Goal: Information Seeking & Learning: Learn about a topic

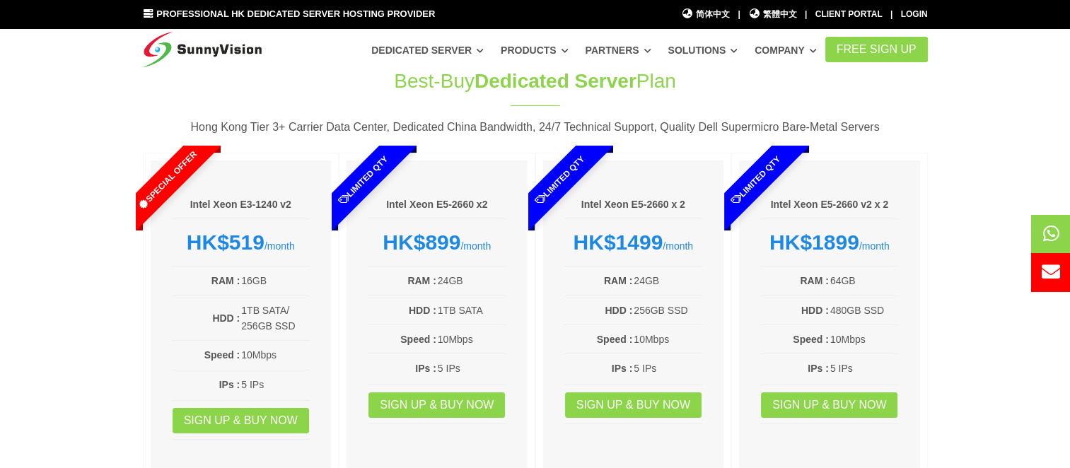
scroll to position [71, 0]
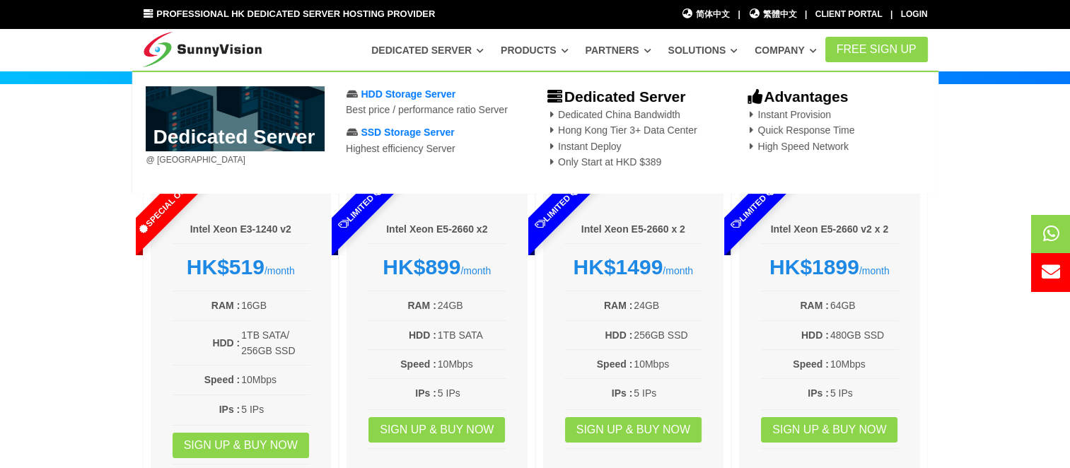
click at [430, 49] on link "Dedicated Server" at bounding box center [427, 49] width 112 height 25
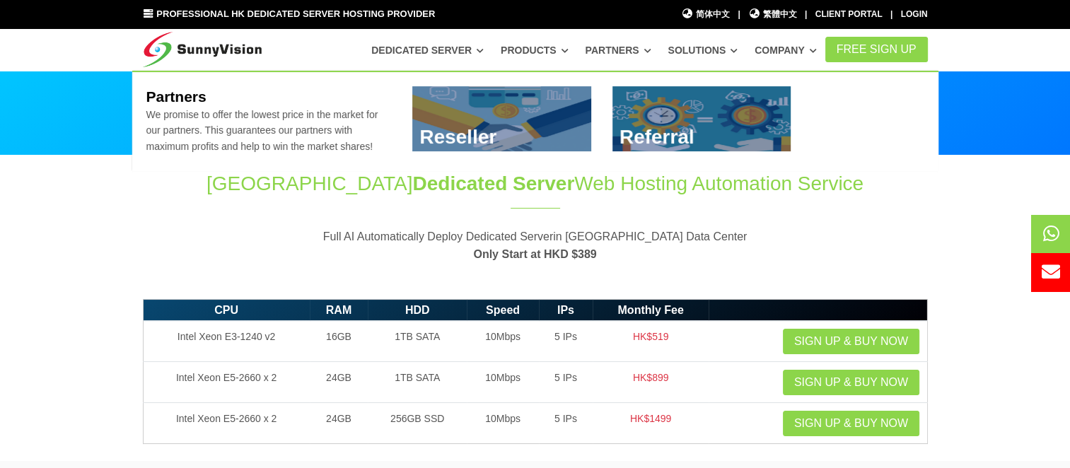
click at [651, 46] on link "Partners" at bounding box center [618, 49] width 66 height 25
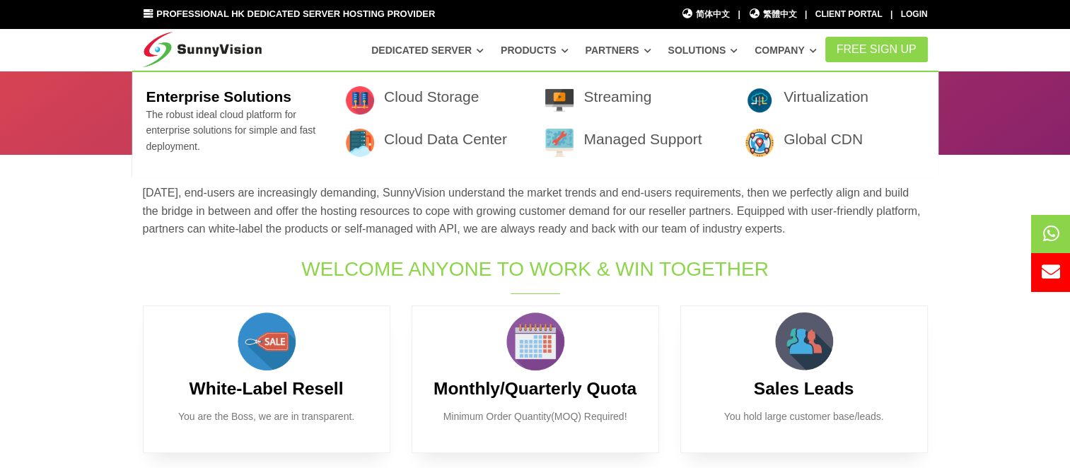
click at [737, 46] on link "Solutions" at bounding box center [702, 49] width 70 height 25
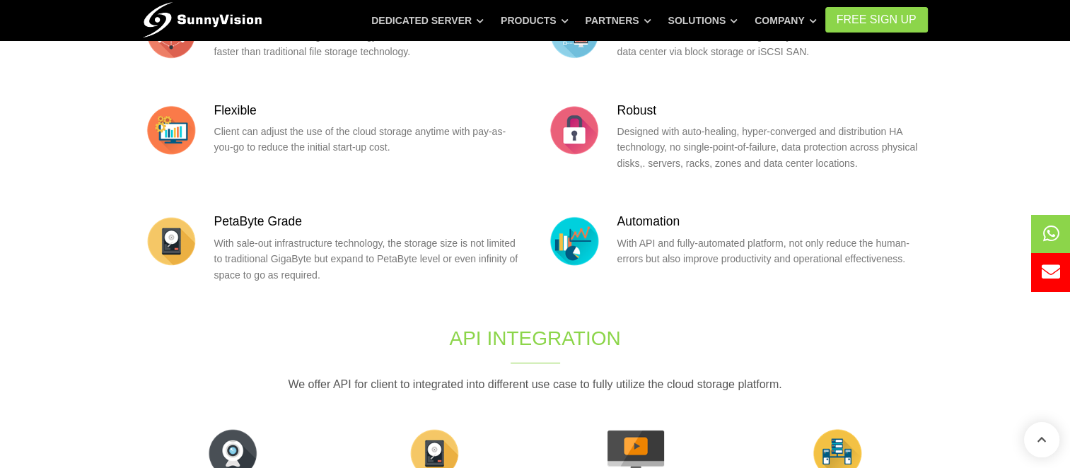
scroll to position [324, 0]
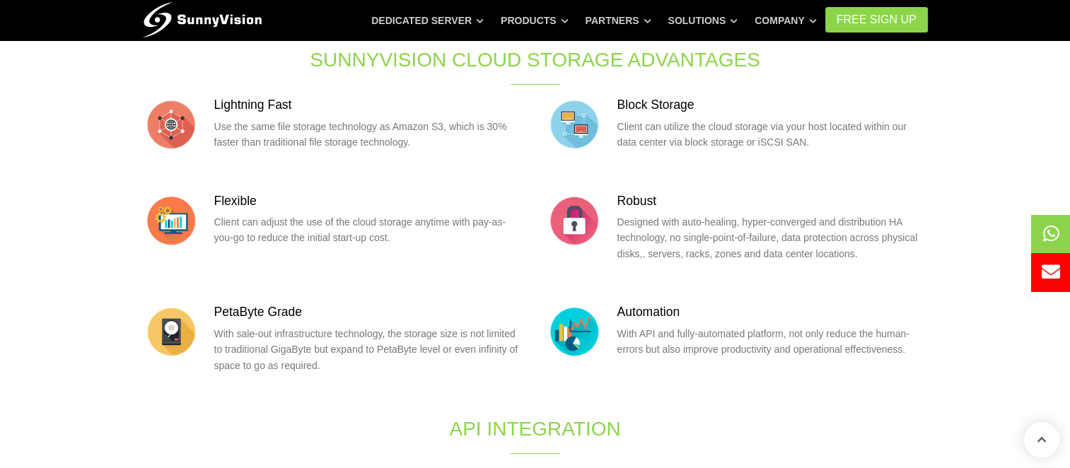
click at [234, 201] on h3 "Flexible" at bounding box center [369, 201] width 310 height 18
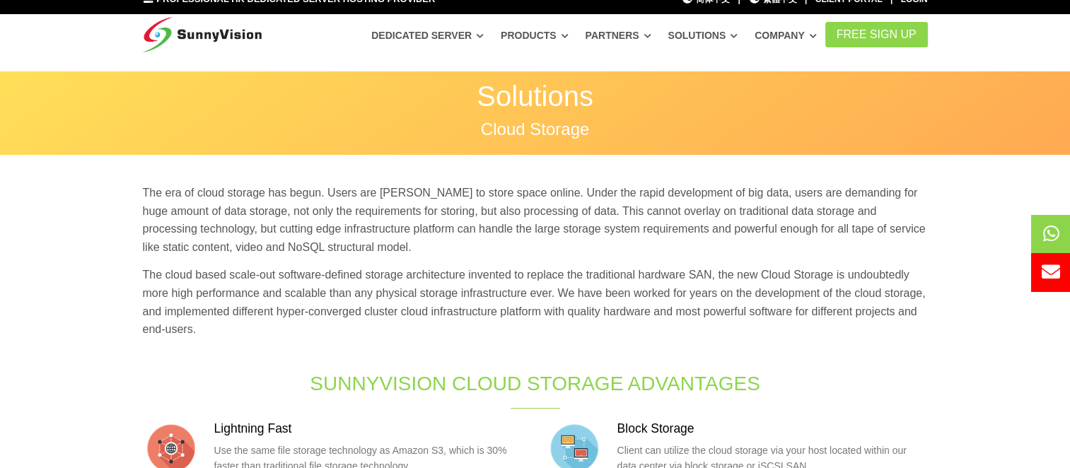
scroll to position [0, 0]
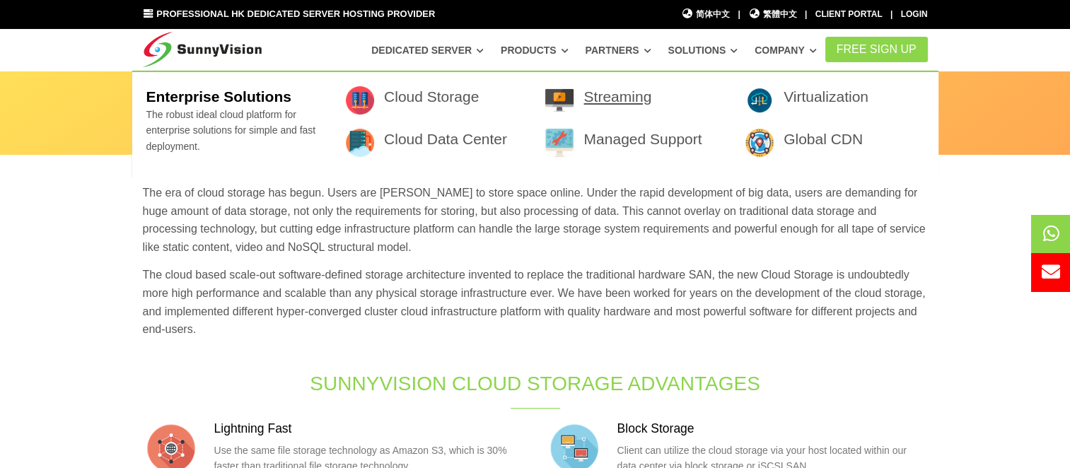
click at [609, 96] on link "Streaming" at bounding box center [617, 96] width 68 height 16
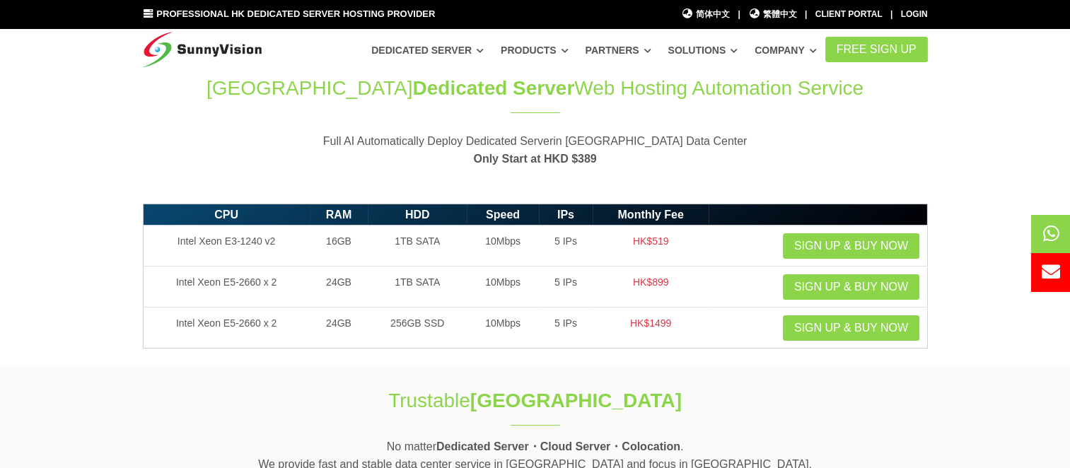
scroll to position [71, 0]
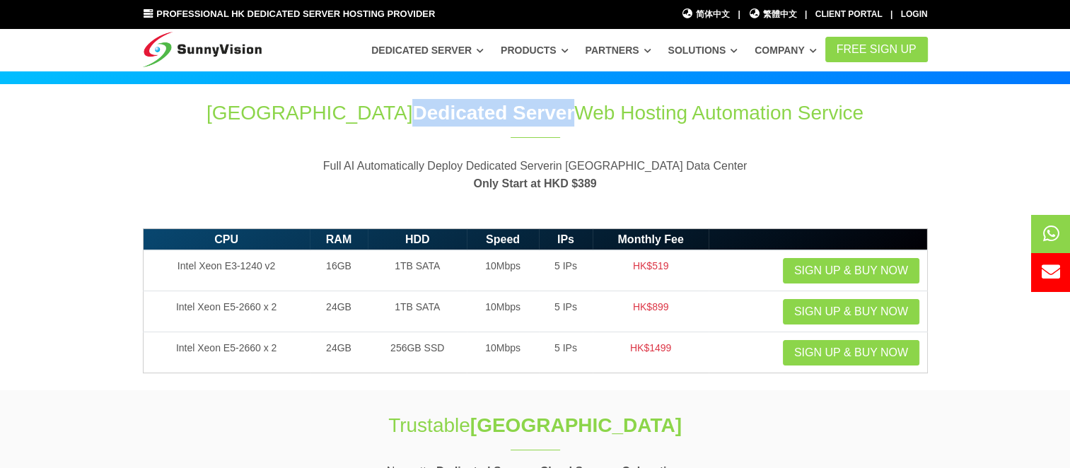
drag, startPoint x: 516, startPoint y: 110, endPoint x: 368, endPoint y: 99, distance: 148.9
click at [368, 99] on h1 "Hong Kong Dedicated Server Web Hosting Automation Service" at bounding box center [535, 113] width 785 height 28
click at [687, 130] on div "Hong Kong Dedicated Server Web Hosting Automation Service" at bounding box center [535, 121] width 785 height 44
drag, startPoint x: 824, startPoint y: 112, endPoint x: 264, endPoint y: 100, distance: 560.0
click at [264, 100] on h1 "Hong Kong Dedicated Server Web Hosting Automation Service" at bounding box center [535, 113] width 785 height 28
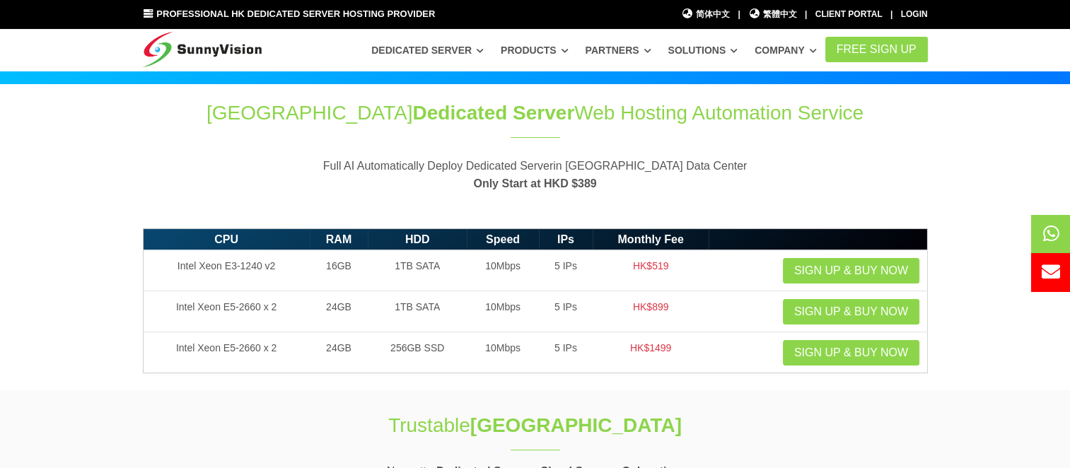
drag, startPoint x: 264, startPoint y: 100, endPoint x: 310, endPoint y: 115, distance: 48.1
copy h1 "Hong Kong Dedicated Server Web Hosting Automation Service"
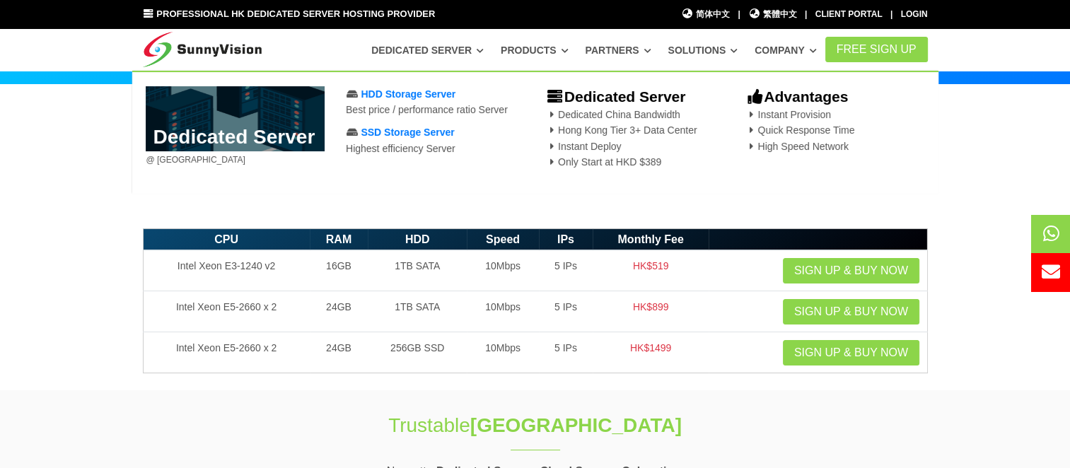
click at [76, 223] on section "CPU RAM HDD Speed IPs Monthly Fee Intel Xeon E3-1240 v2 16GB 1TB SATA 10Mbps 5 …" at bounding box center [535, 306] width 1070 height 170
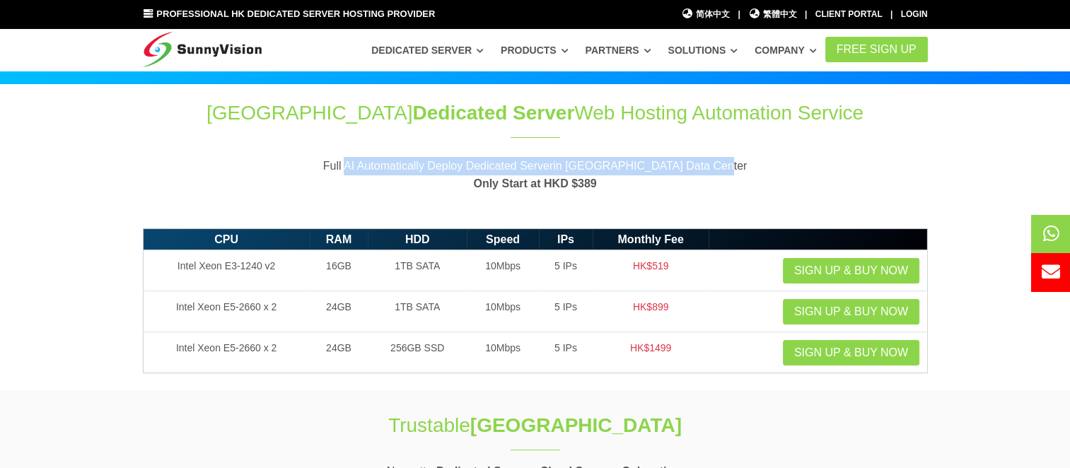
drag, startPoint x: 733, startPoint y: 162, endPoint x: 335, endPoint y: 170, distance: 398.1
click at [335, 170] on p "Full AI Automatically Deploy Dedicated Serverin Hong Kong Data Center Only Star…" at bounding box center [535, 175] width 785 height 36
drag, startPoint x: 335, startPoint y: 170, endPoint x: 396, endPoint y: 156, distance: 62.4
drag, startPoint x: 396, startPoint y: 156, endPoint x: 379, endPoint y: 165, distance: 19.6
copy p "Full AI Automatically Deploy Dedicated Serverin [GEOGRAPHIC_DATA] Data Center"
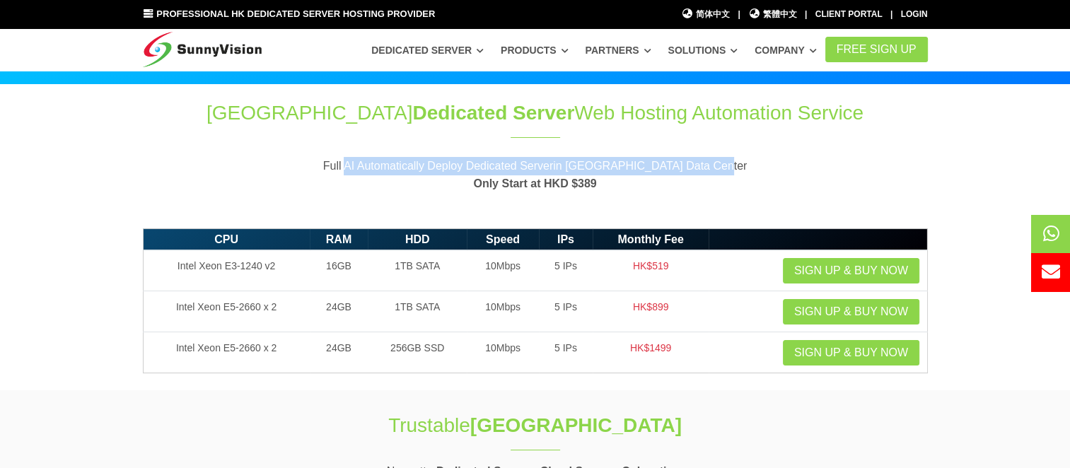
drag, startPoint x: 119, startPoint y: 171, endPoint x: 59, endPoint y: 212, distance: 72.2
click at [117, 170] on section "Hong Kong Dedicated Server Web Hosting Automation Service Full AI Automatically…" at bounding box center [535, 153] width 1070 height 136
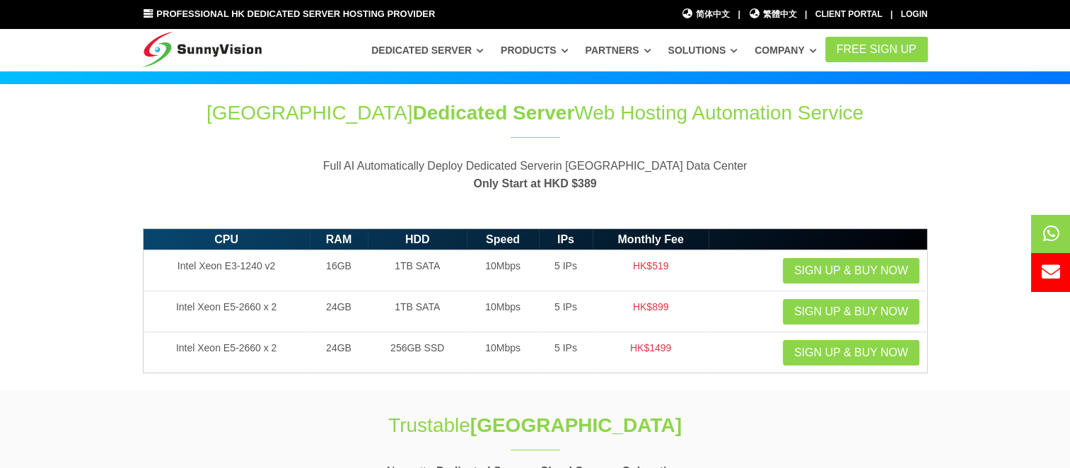
click at [55, 291] on section "CPU RAM HDD Speed IPs Monthly Fee Intel Xeon E3-1240 v2 16GB 1TB SATA 10Mbps 5 …" at bounding box center [535, 306] width 1070 height 170
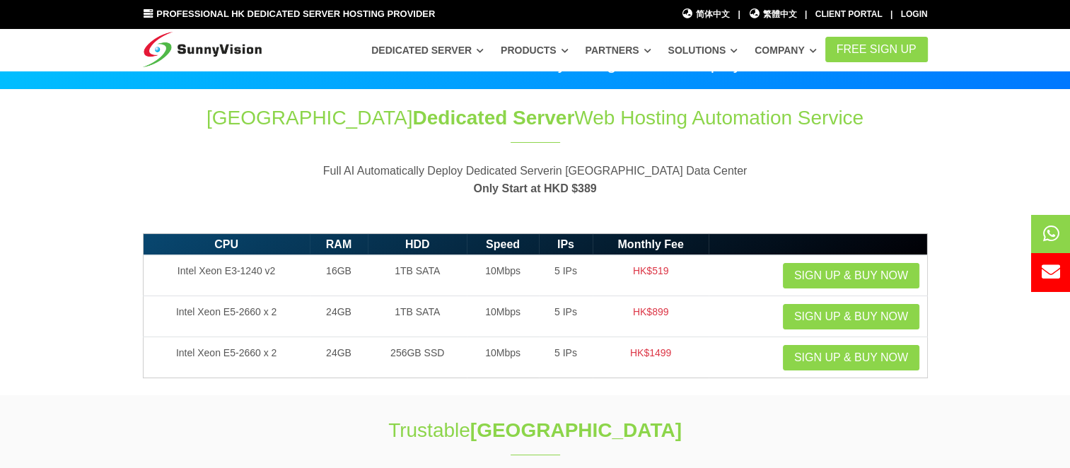
scroll to position [141, 0]
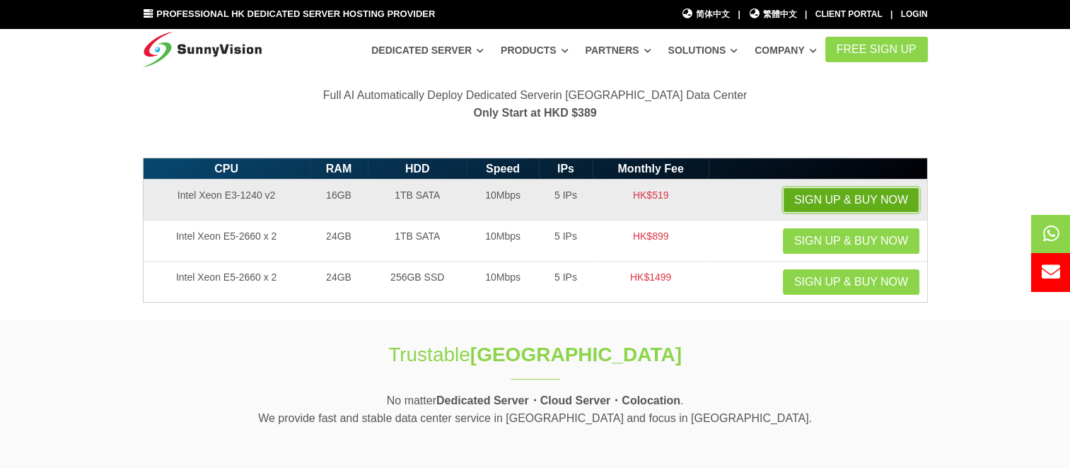
click at [869, 194] on link "Sign up & Buy Now" at bounding box center [851, 199] width 136 height 25
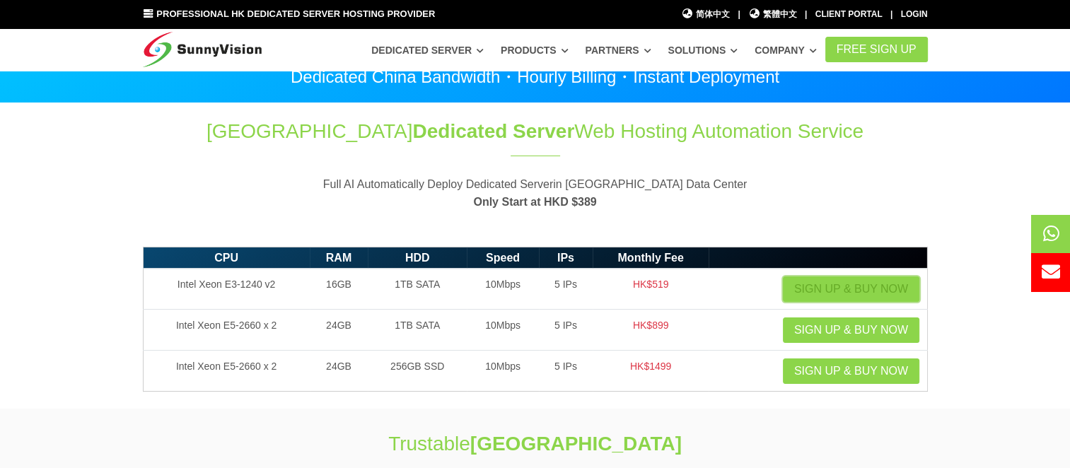
scroll to position [0, 0]
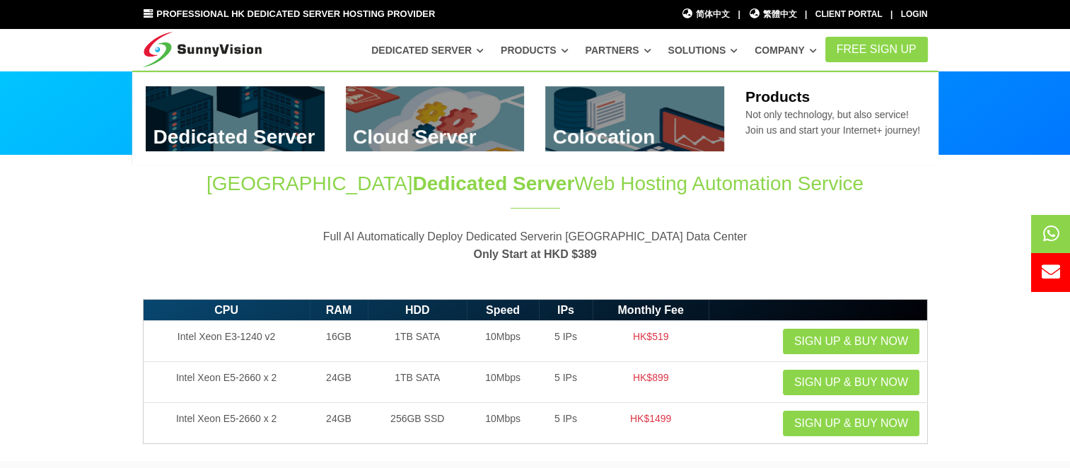
click at [567, 51] on link "Products" at bounding box center [535, 49] width 68 height 25
click at [568, 45] on link "Products" at bounding box center [535, 49] width 68 height 25
click at [554, 45] on link "Products" at bounding box center [535, 49] width 68 height 25
click at [568, 48] on icon at bounding box center [564, 51] width 7 height 8
click at [568, 51] on link "Products" at bounding box center [535, 49] width 68 height 25
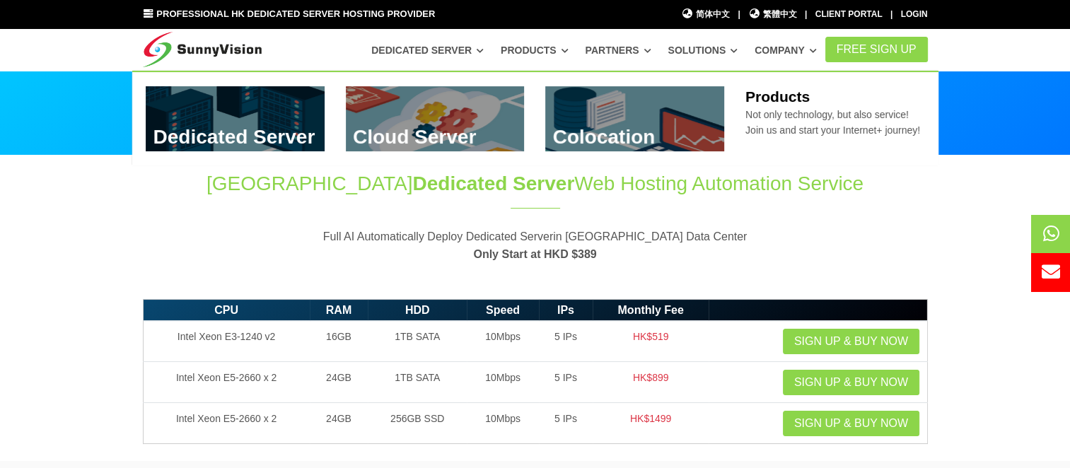
click at [534, 43] on link "Products" at bounding box center [535, 49] width 68 height 25
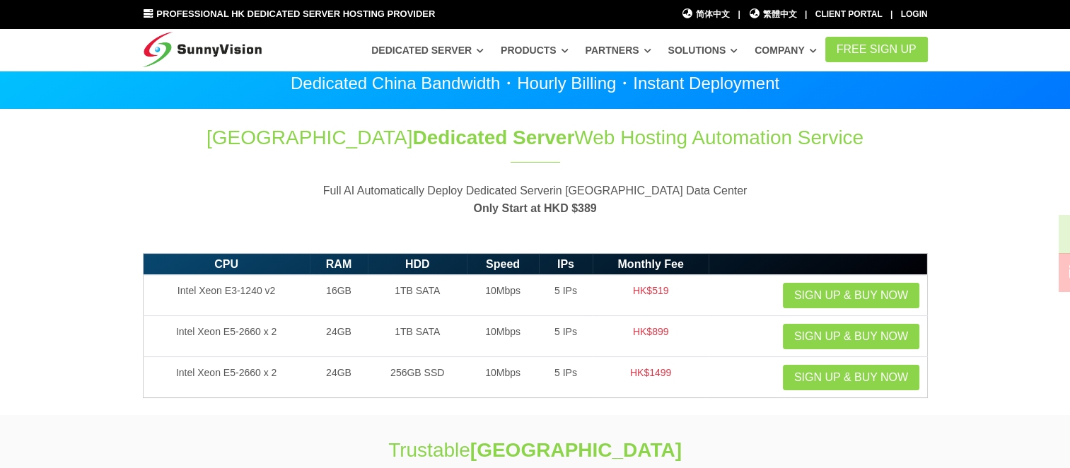
scroll to position [71, 0]
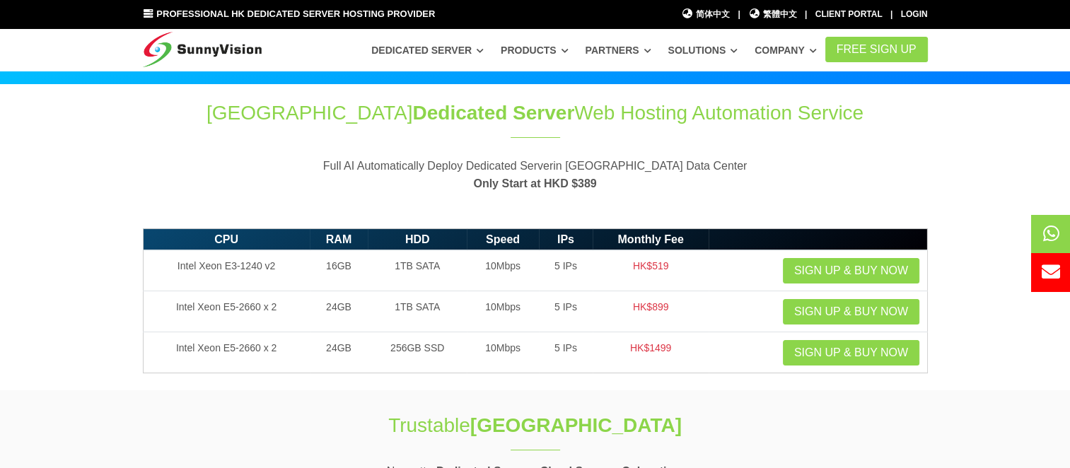
click at [50, 271] on section "CPU RAM HDD Speed IPs Monthly Fee Intel Xeon E3-1240 v2 16GB 1TB SATA 10Mbps 5 …" at bounding box center [535, 306] width 1070 height 170
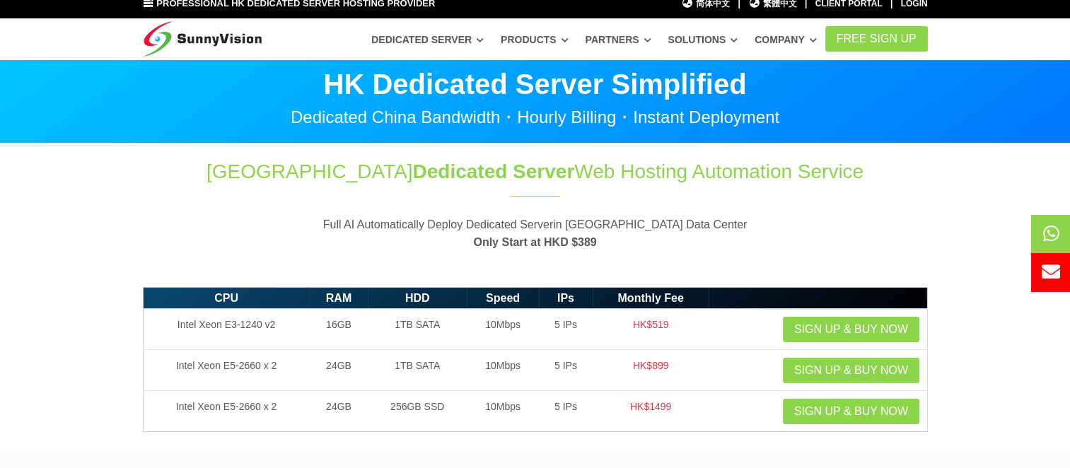
scroll to position [0, 0]
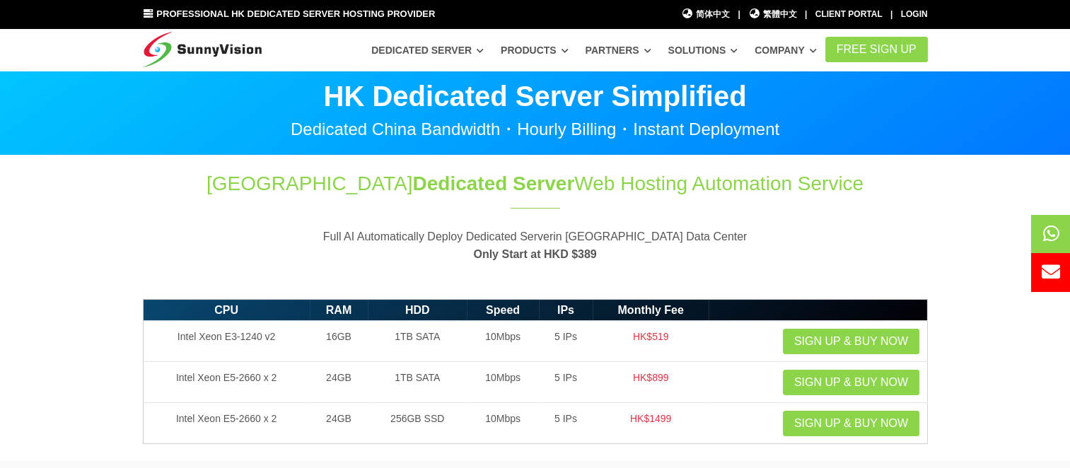
click at [82, 184] on section "Hong Kong Dedicated Server Web Hosting Automation Service Full AI Automatically…" at bounding box center [535, 224] width 1070 height 136
click at [997, 170] on section "Hong Kong Dedicated Server Web Hosting Automation Service Full AI Automatically…" at bounding box center [535, 224] width 1070 height 136
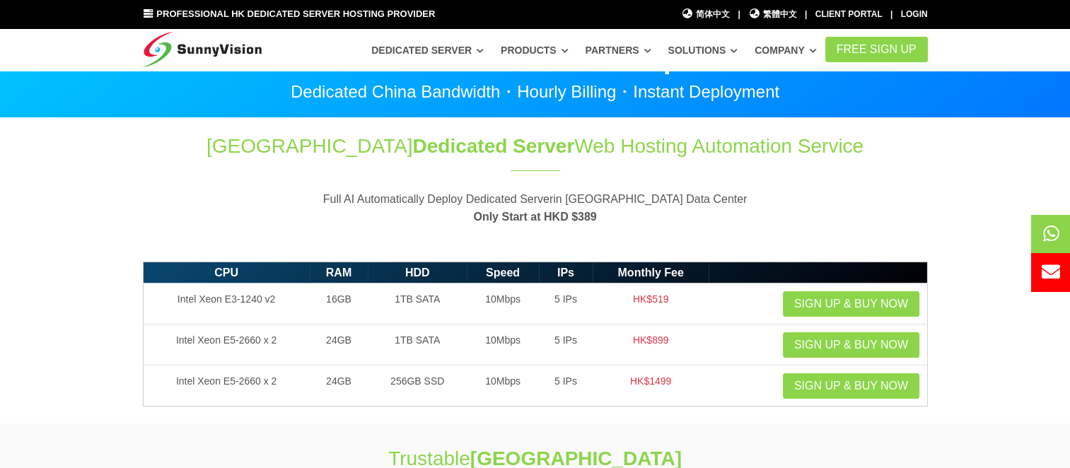
scroll to position [71, 0]
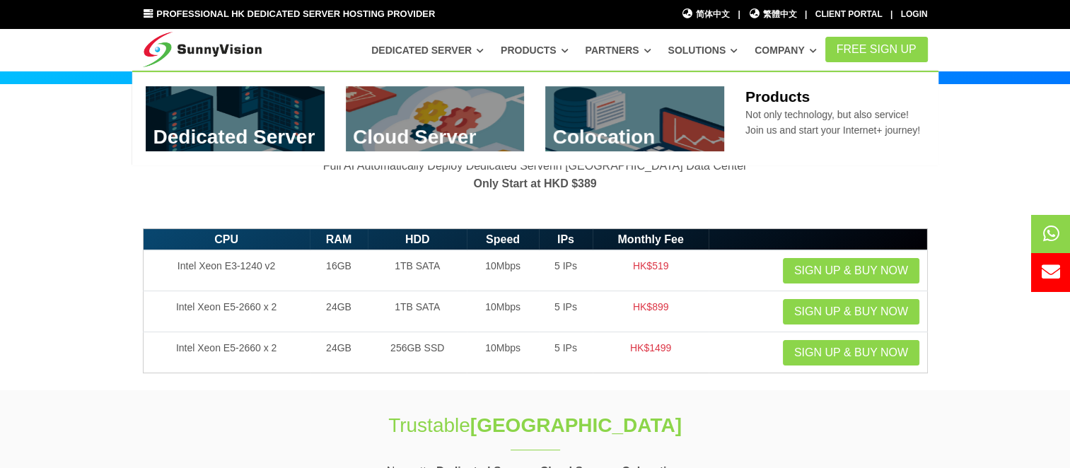
click at [447, 116] on link at bounding box center [435, 118] width 179 height 65
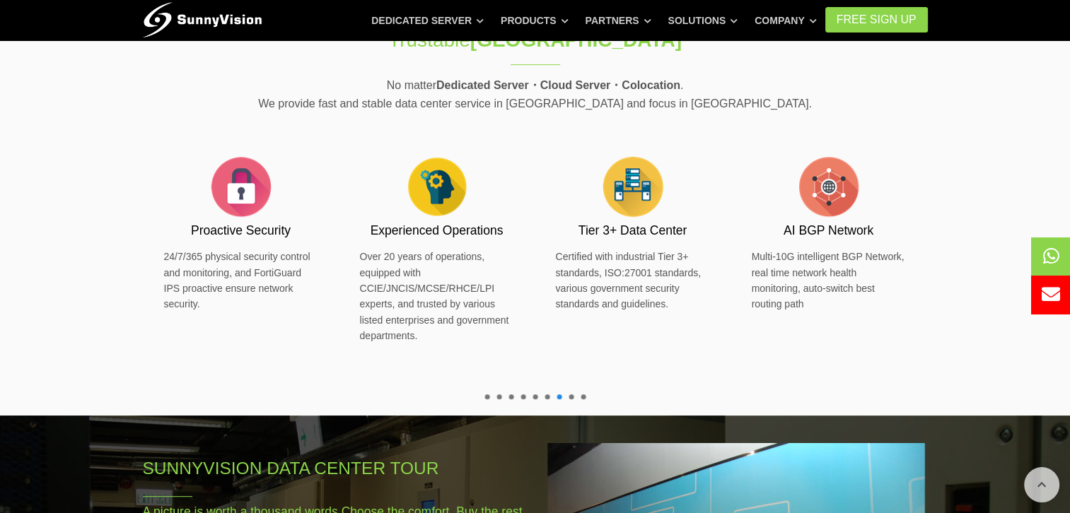
scroll to position [566, 0]
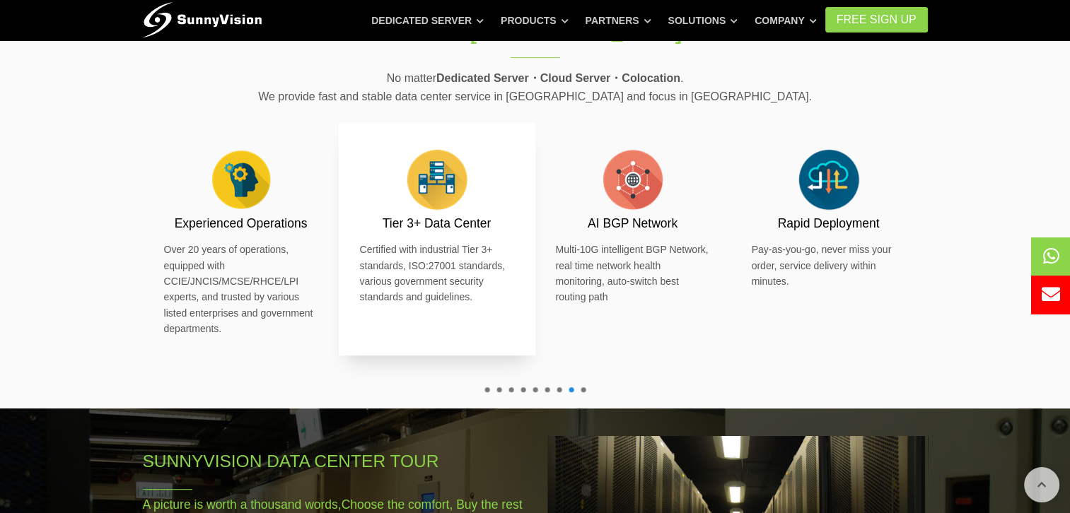
click at [409, 225] on h3 "Tier 3+ Data Center" at bounding box center [437, 224] width 154 height 18
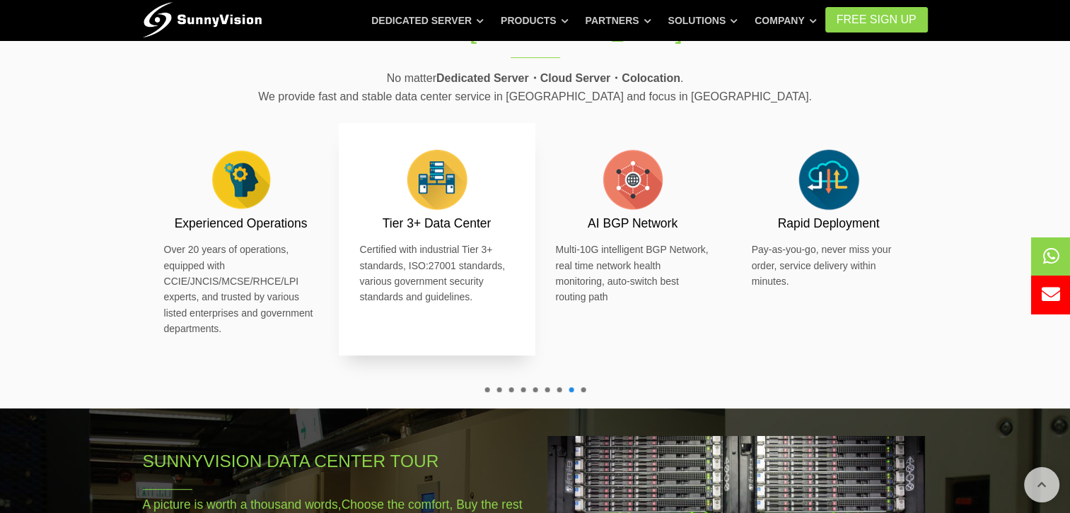
click at [448, 233] on div "Tier 3+ Data Center Certified with industrial Tier 3+ standards, ISO:27001 stan…" at bounding box center [437, 224] width 154 height 161
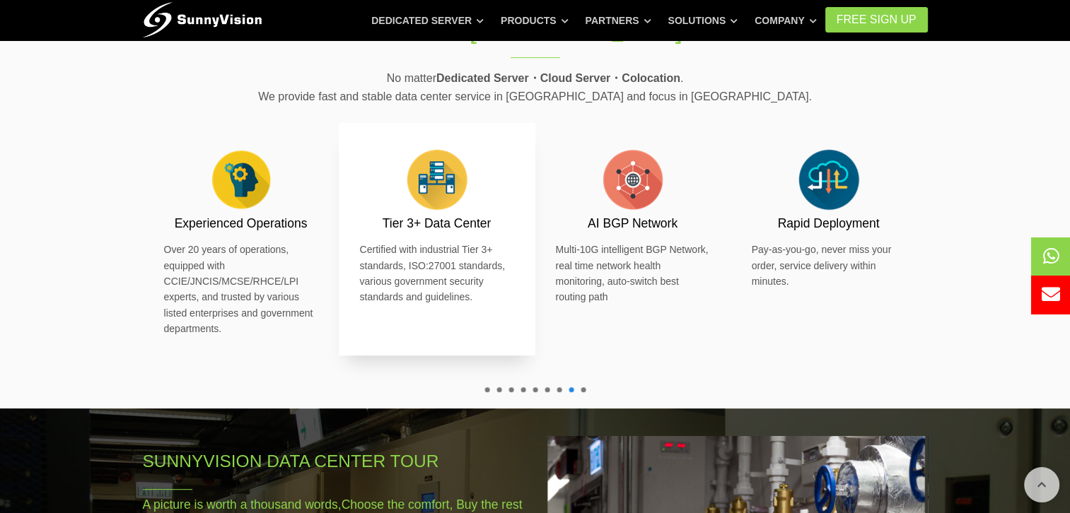
click at [437, 305] on div "Tier 3+ Data Center Certified with industrial Tier 3+ standards, ISO:27001 stan…" at bounding box center [437, 239] width 197 height 233
click at [438, 298] on p "Certified with industrial Tier 3+ standards, ISO:27001 standards, various gover…" at bounding box center [437, 274] width 154 height 64
click at [443, 233] on div "Tier 3+ Data Center Certified with industrial Tier 3+ standards, ISO:27001 stan…" at bounding box center [437, 224] width 154 height 161
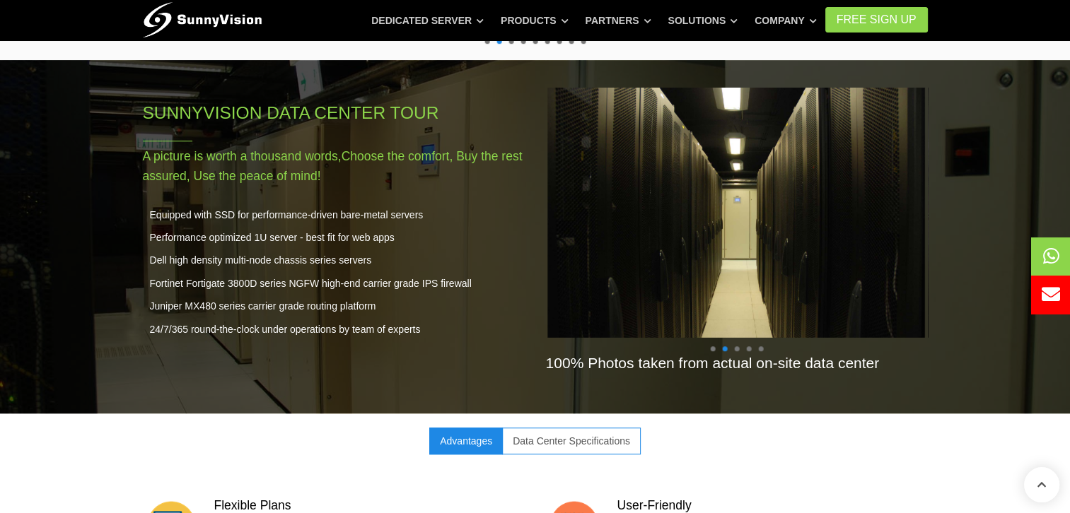
scroll to position [946, 0]
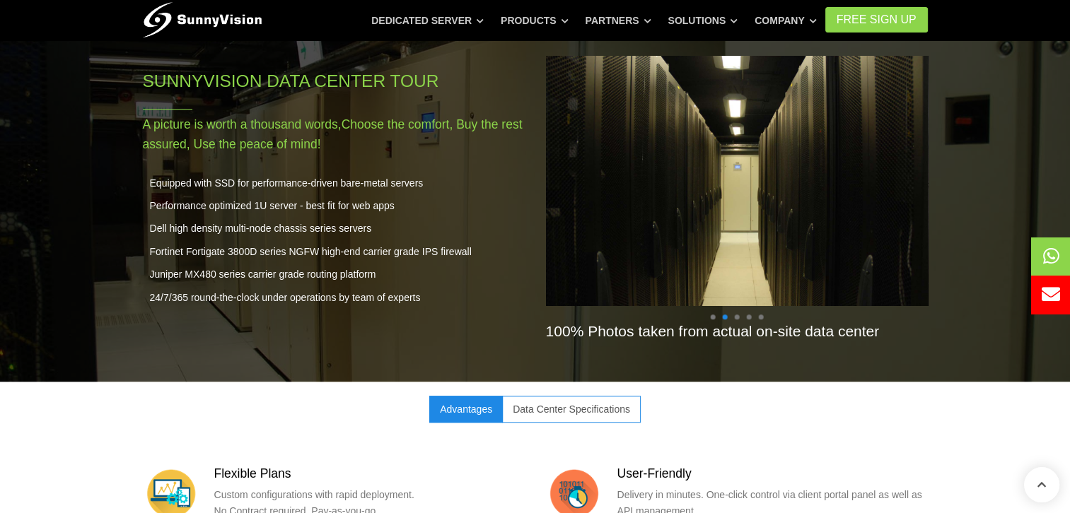
click at [757, 184] on img at bounding box center [736, 181] width 411 height 274
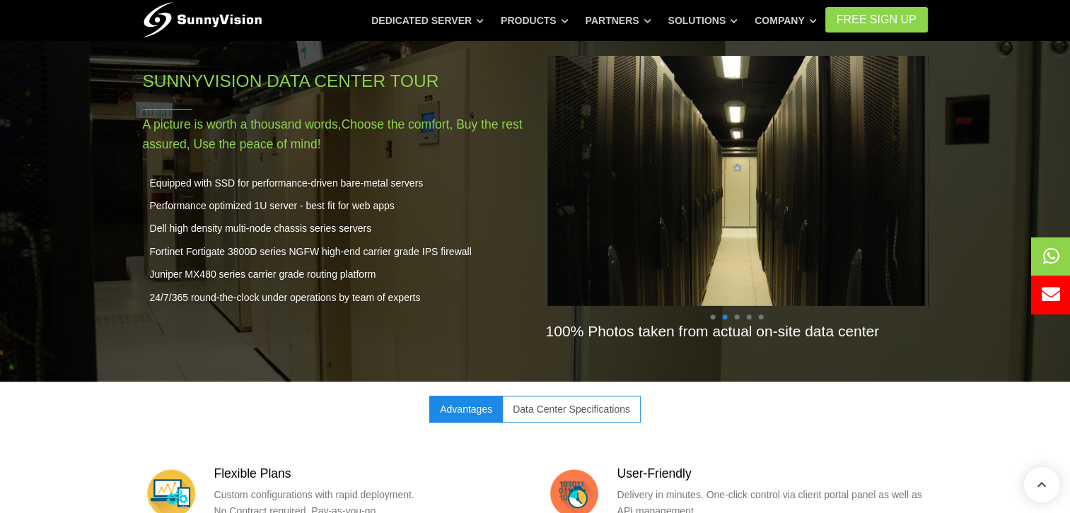
click at [736, 315] on span at bounding box center [736, 317] width 5 height 5
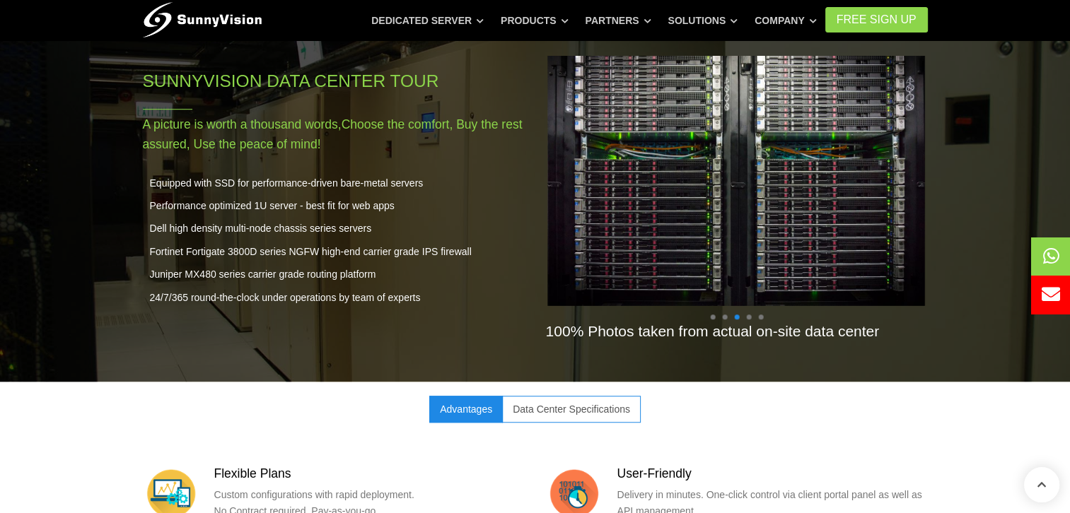
click at [747, 317] on div "100% Photos taken from actual on-site data center" at bounding box center [736, 201] width 403 height 319
click at [749, 315] on span at bounding box center [748, 317] width 5 height 5
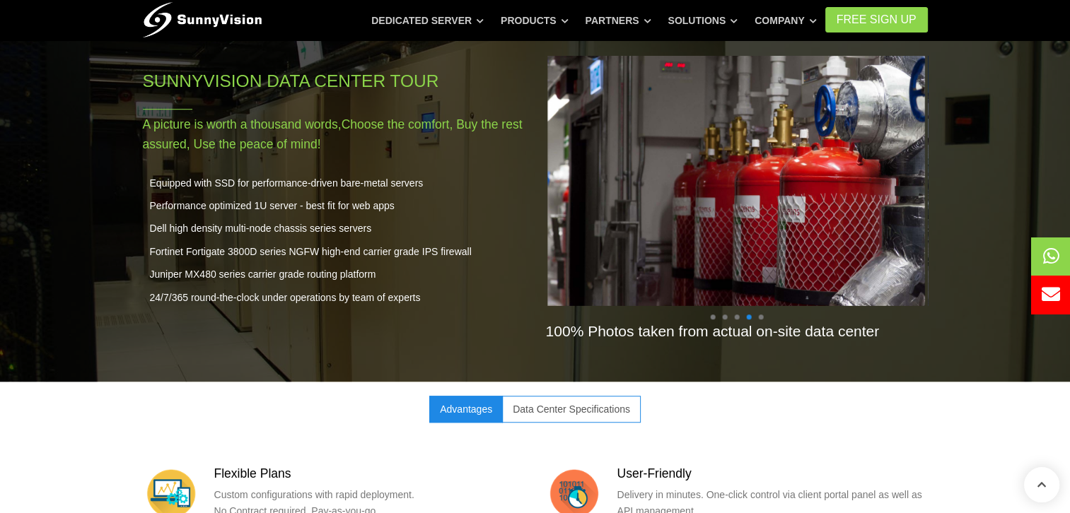
click at [761, 316] on span at bounding box center [760, 317] width 5 height 5
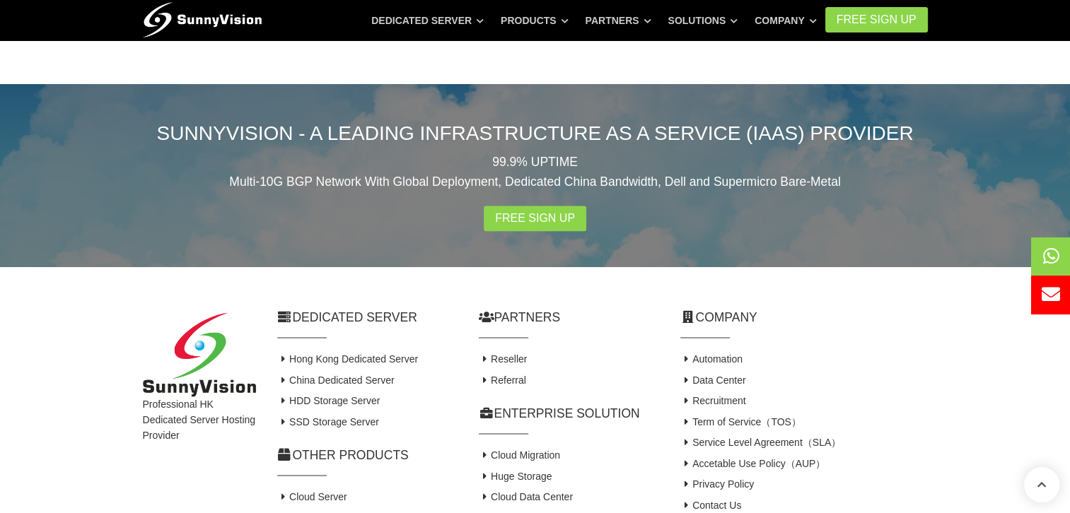
scroll to position [1813, 0]
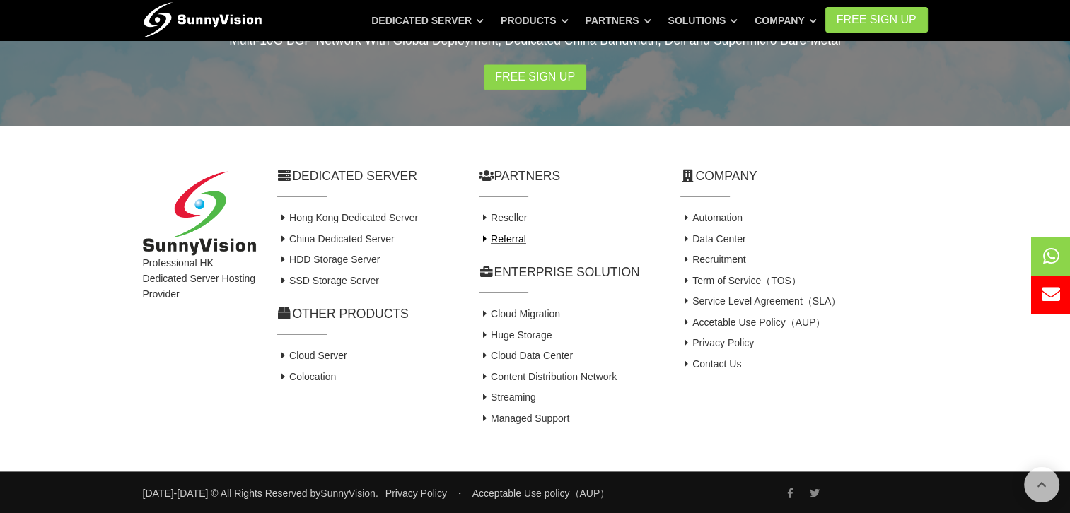
click at [512, 237] on link "Referral" at bounding box center [502, 238] width 47 height 11
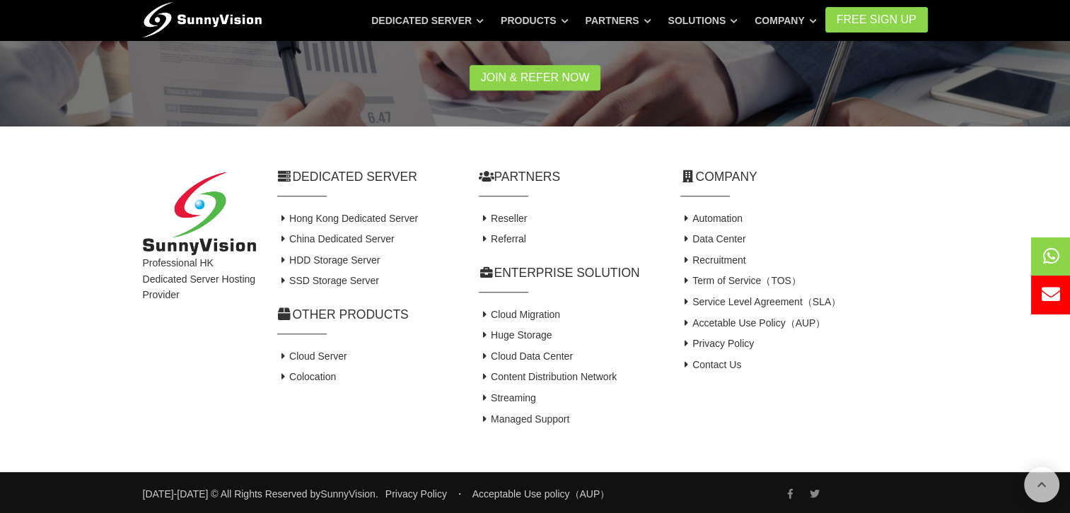
scroll to position [784, 0]
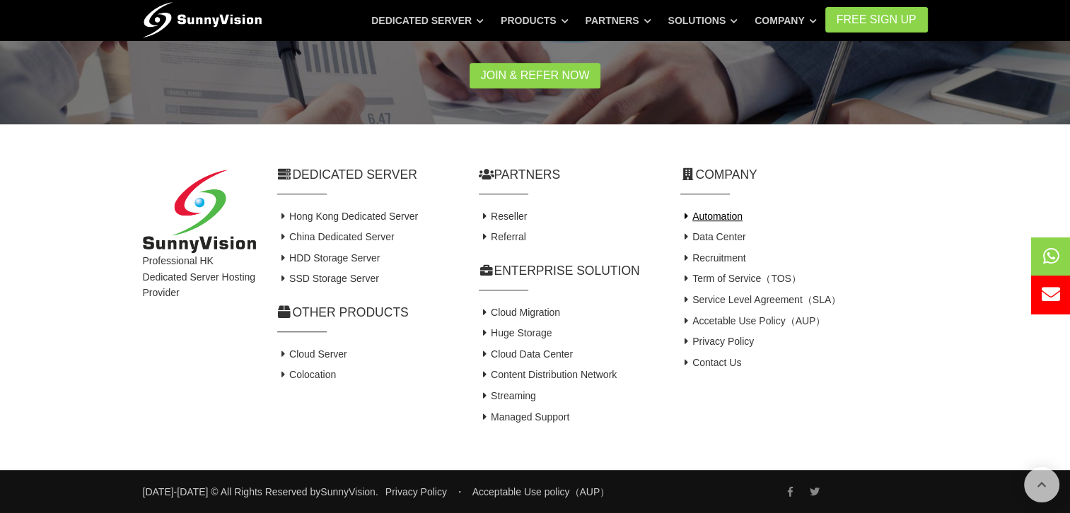
click at [727, 217] on link "Automation" at bounding box center [711, 216] width 62 height 11
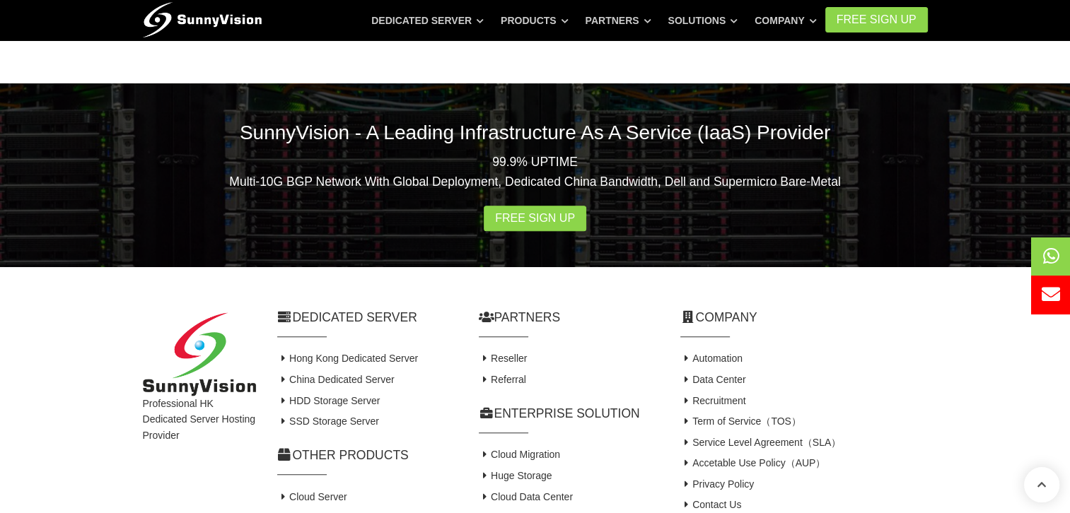
scroll to position [1506, 0]
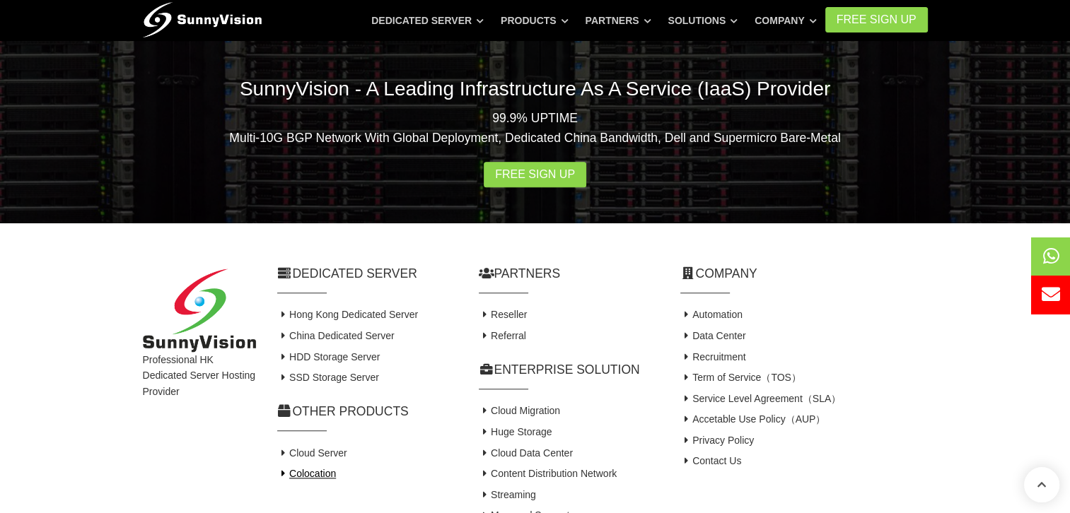
click at [311, 468] on link "Colocation" at bounding box center [306, 473] width 59 height 11
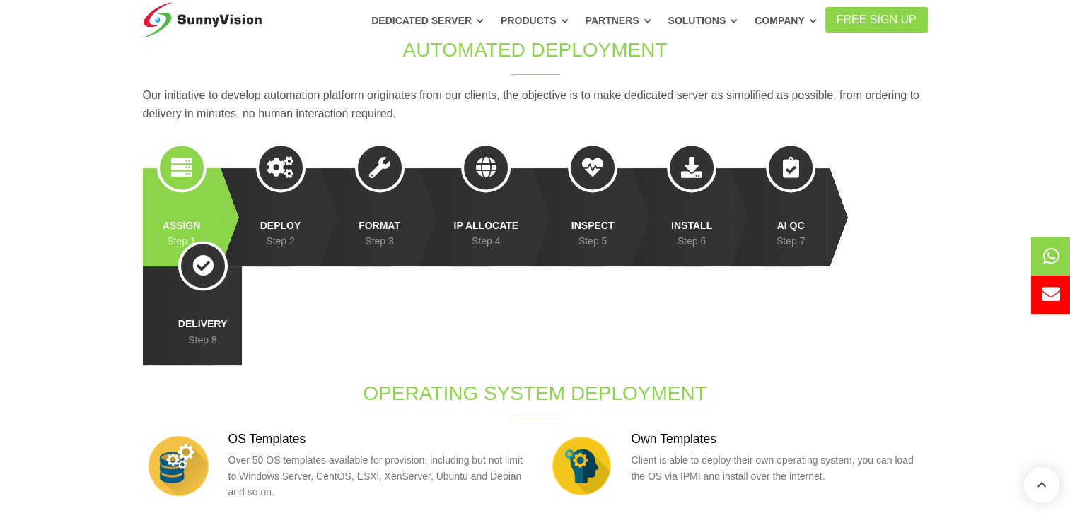
scroll to position [0, 0]
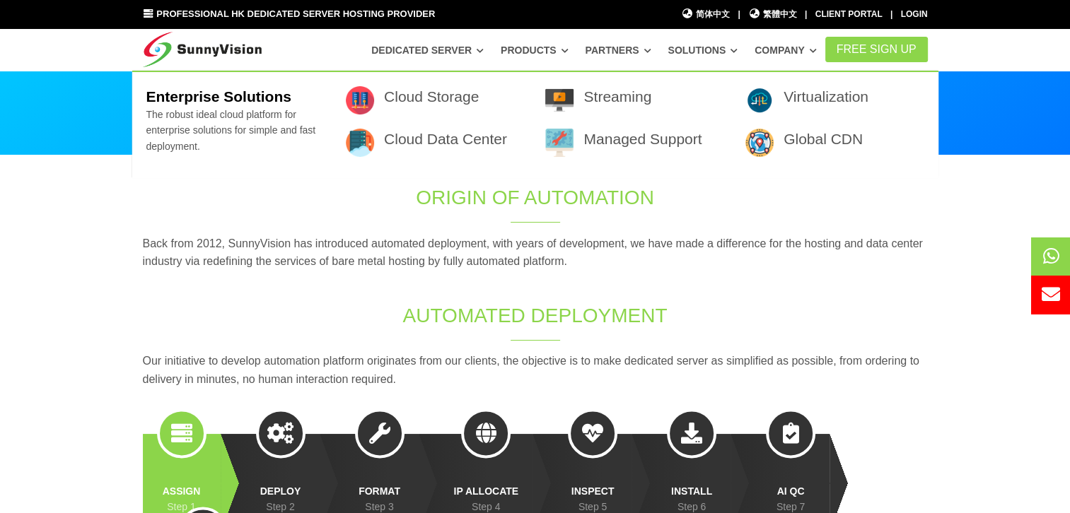
click at [718, 48] on link "Solutions" at bounding box center [702, 49] width 70 height 25
click at [737, 49] on link "Solutions" at bounding box center [702, 49] width 70 height 25
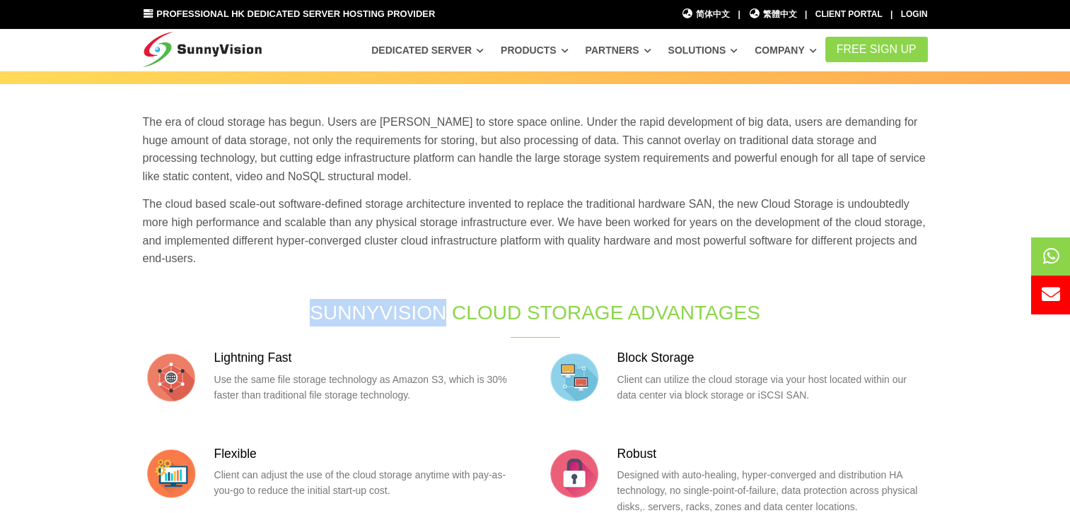
scroll to position [71, 0]
click at [48, 185] on section "The era of cloud storage has begun. Users are [PERSON_NAME] to store space onli…" at bounding box center [535, 507] width 1070 height 845
